Goal: Information Seeking & Learning: Check status

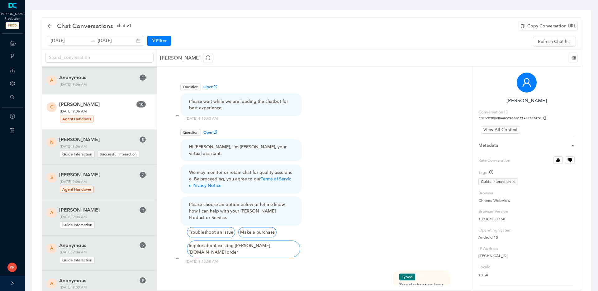
scroll to position [952, 0]
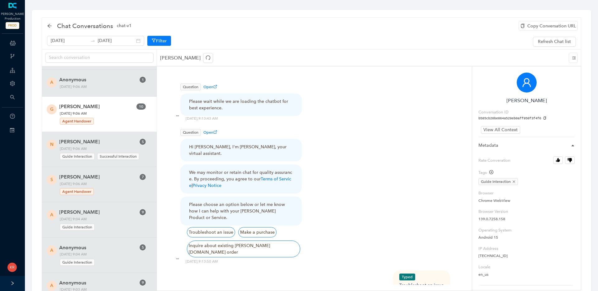
click at [106, 107] on span "[PERSON_NAME]" at bounding box center [97, 106] width 77 height 7
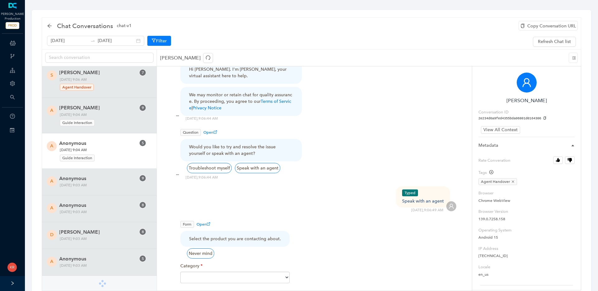
scroll to position [1057, 0]
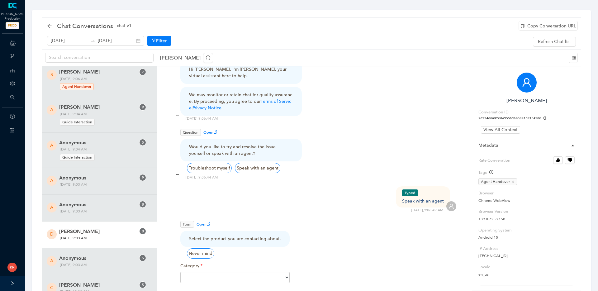
click at [107, 231] on span "[PERSON_NAME]" at bounding box center [97, 231] width 77 height 7
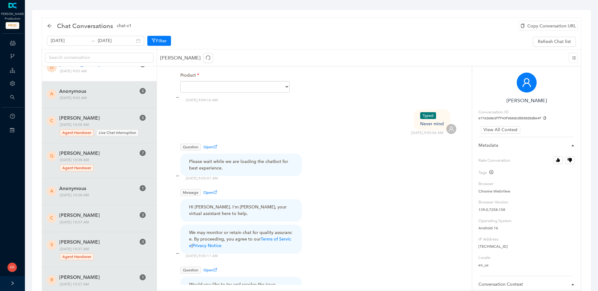
scroll to position [1237, 0]
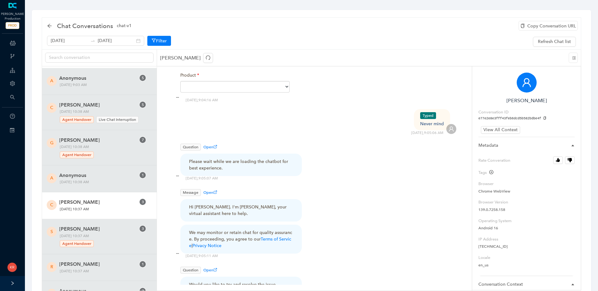
click at [108, 203] on span "[PERSON_NAME]" at bounding box center [97, 201] width 77 height 7
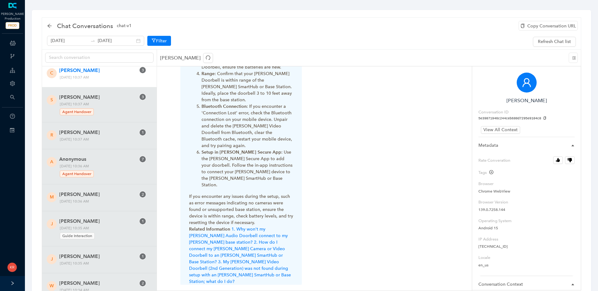
scroll to position [582, 0]
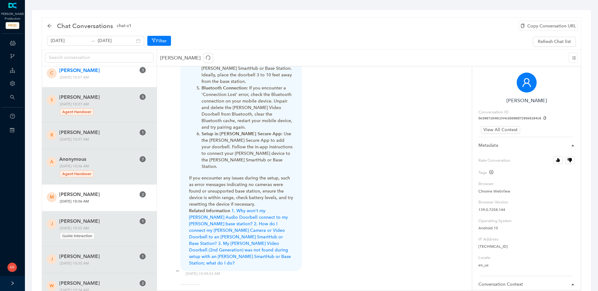
click at [98, 202] on span "[DATE] 10:36 AM" at bounding box center [103, 201] width 90 height 7
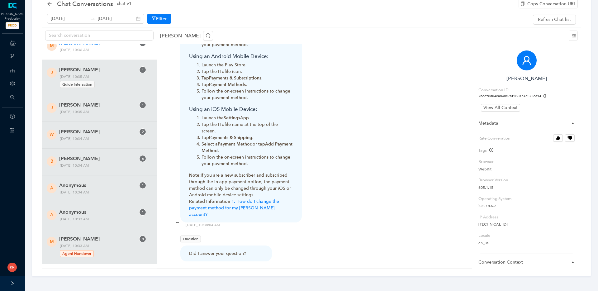
scroll to position [1543, 0]
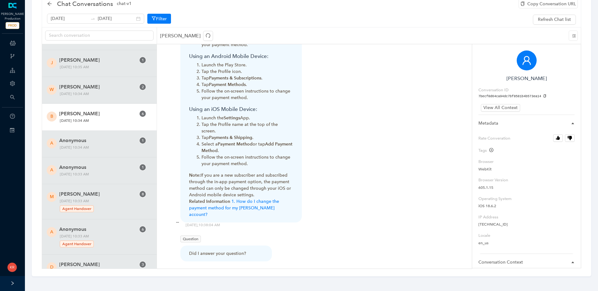
click at [120, 121] on span "[DATE] 10:34 AM" at bounding box center [103, 120] width 90 height 7
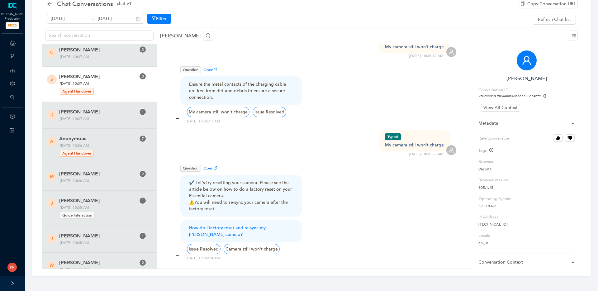
scroll to position [1381, 0]
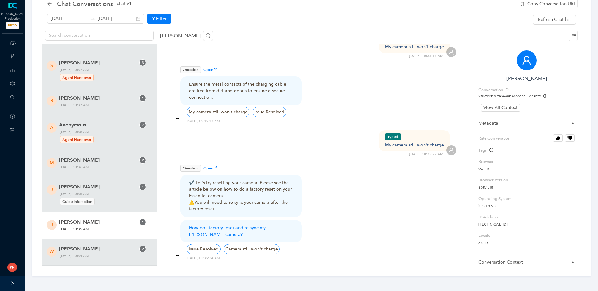
click at [113, 229] on span "[DATE] 10:35 AM" at bounding box center [103, 229] width 90 height 7
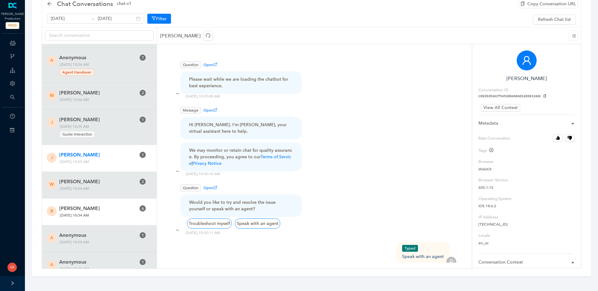
scroll to position [1453, 0]
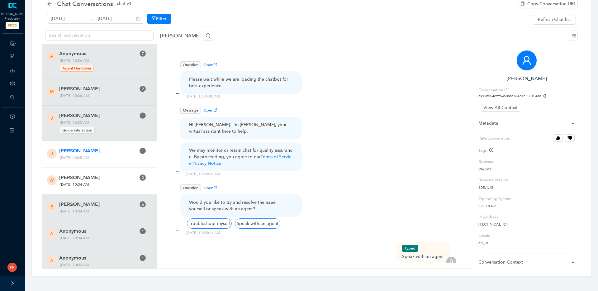
click at [113, 184] on span "[DATE] 10:34 AM" at bounding box center [103, 184] width 90 height 7
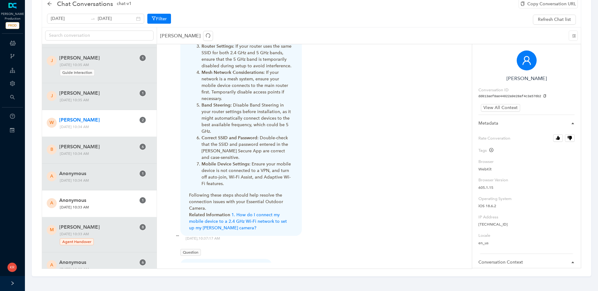
scroll to position [1392, 0]
